Goal: Communication & Community: Answer question/provide support

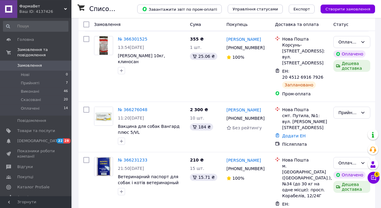
scroll to position [91, 0]
click at [378, 177] on span "6" at bounding box center [377, 174] width 5 height 5
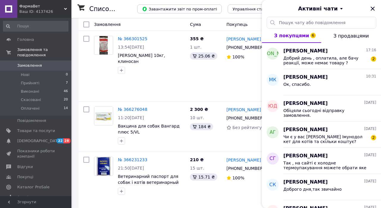
click at [362, 56] on span "Добрий день , оплатила, але бачу реакції, може немає товару ?" at bounding box center [326, 61] width 85 height 10
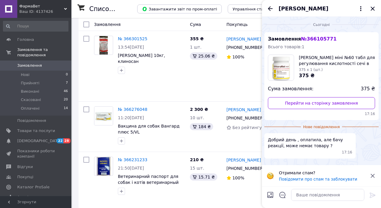
click at [374, 12] on icon "Закрити" at bounding box center [372, 8] width 7 height 7
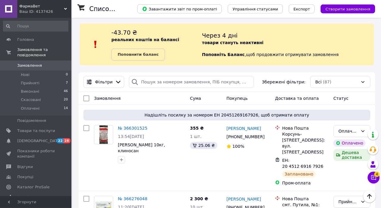
scroll to position [0, 0]
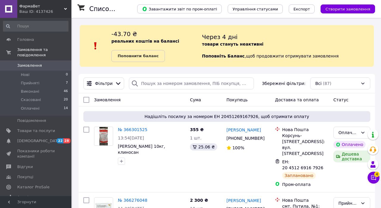
click at [28, 169] on span "Відгуки" at bounding box center [24, 166] width 15 height 5
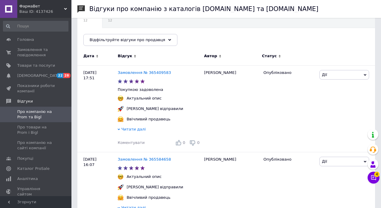
scroll to position [63, 0]
click at [56, 10] on div "Ваш ID: 4137426" at bounding box center [45, 11] width 52 height 5
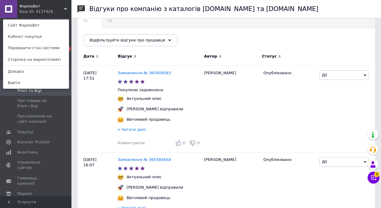
scroll to position [44, 0]
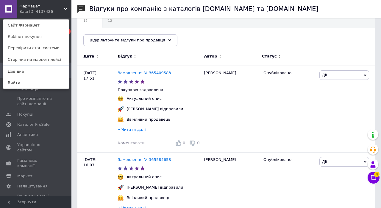
click at [44, 184] on span "Налаштування" at bounding box center [32, 186] width 30 height 5
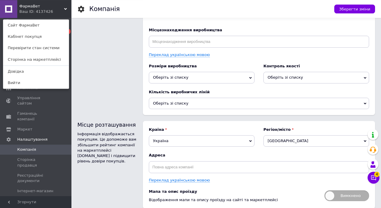
scroll to position [754, 0]
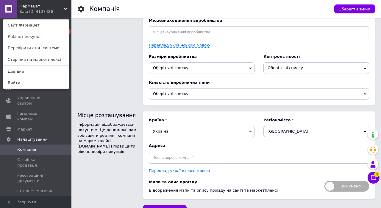
click at [11, 137] on icon at bounding box center [8, 139] width 5 height 5
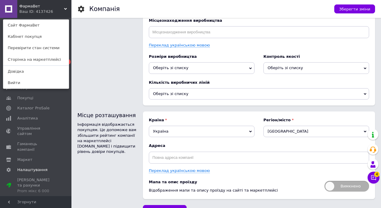
scroll to position [0, 0]
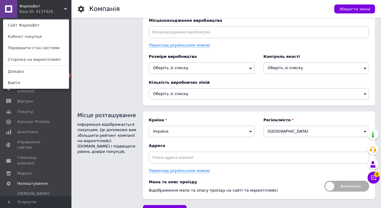
click at [11, 104] on use at bounding box center [8, 101] width 5 height 5
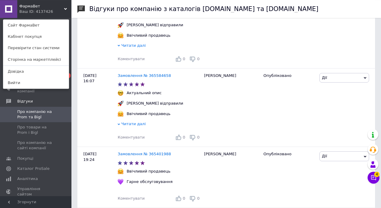
scroll to position [363, 0]
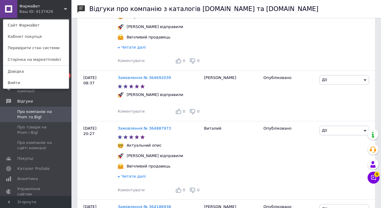
click at [374, 181] on icon at bounding box center [374, 178] width 6 height 6
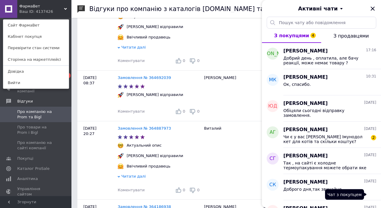
click at [46, 156] on span "Покупці" at bounding box center [36, 158] width 38 height 5
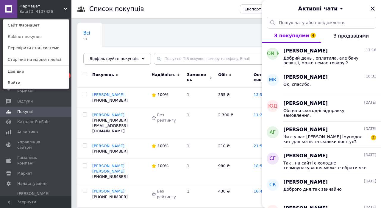
click at [47, 30] on link "Сайт ФармаВет" at bounding box center [36, 25] width 66 height 11
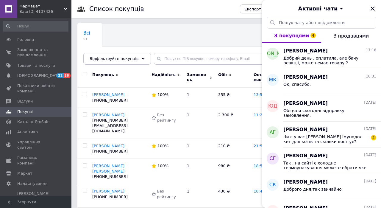
click at [344, 60] on span "Добрий день , оплатила, але бачу реакції, може немає товару ?" at bounding box center [326, 61] width 85 height 10
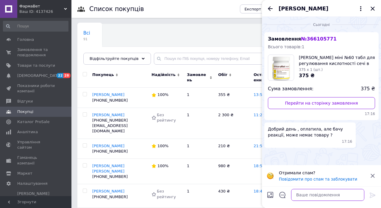
click at [321, 194] on textarea at bounding box center [327, 195] width 73 height 12
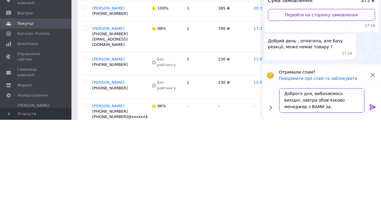
scroll to position [1, 0]
type textarea "Доброго дня, вибачаємось вихідні, завтра обов'язково менеджер з ВАМИ зв'яжиться."
